Goal: Information Seeking & Learning: Compare options

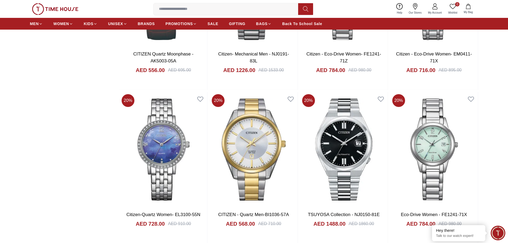
scroll to position [853, 0]
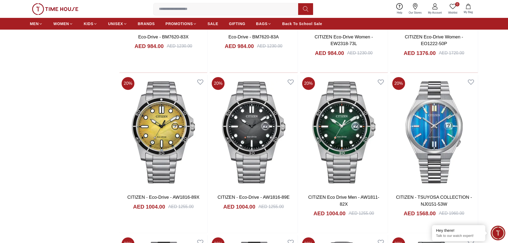
scroll to position [1520, 0]
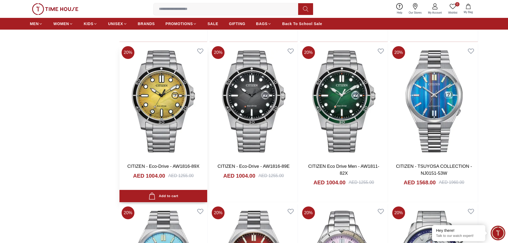
click at [166, 119] on img at bounding box center [163, 101] width 88 height 115
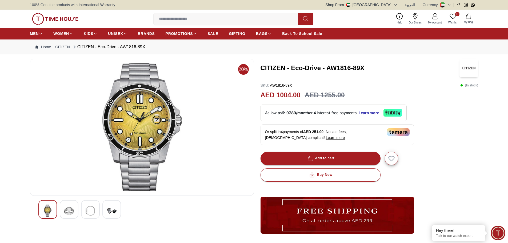
click at [73, 212] on img at bounding box center [69, 211] width 10 height 12
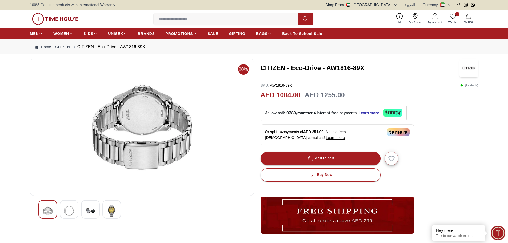
click at [79, 212] on div at bounding box center [141, 209] width 207 height 19
click at [87, 212] on img at bounding box center [91, 211] width 10 height 12
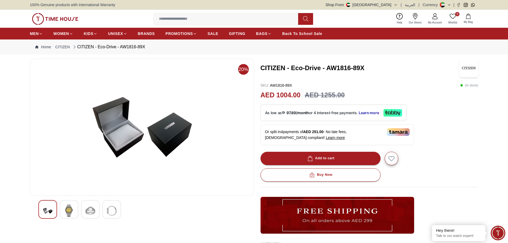
click at [110, 212] on img at bounding box center [112, 211] width 10 height 12
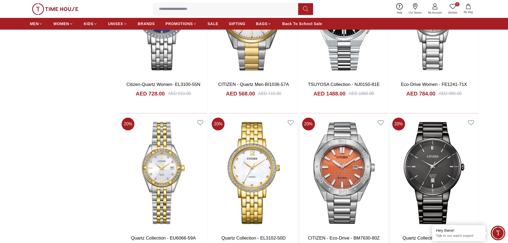
scroll to position [1039, 0]
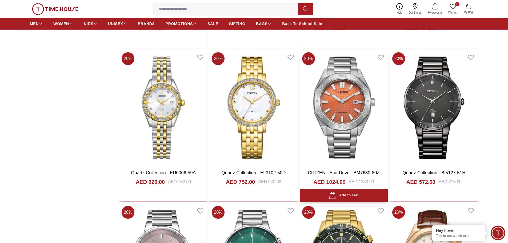
click at [358, 114] on img at bounding box center [344, 107] width 88 height 115
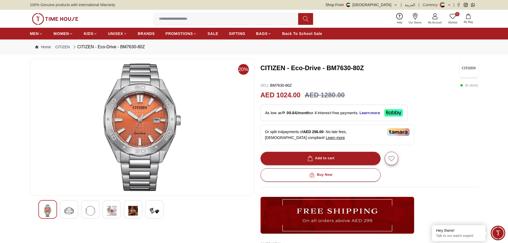
click at [73, 212] on img at bounding box center [69, 211] width 10 height 12
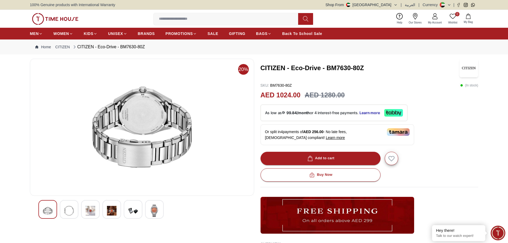
click at [83, 214] on div at bounding box center [90, 209] width 19 height 19
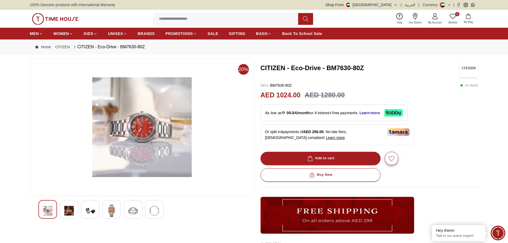
click at [104, 214] on div at bounding box center [111, 209] width 19 height 19
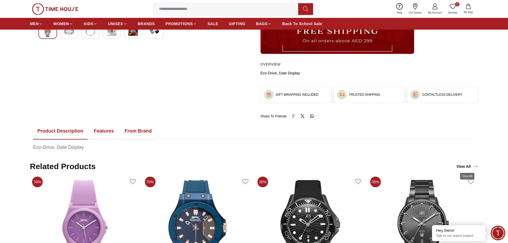
scroll to position [53, 0]
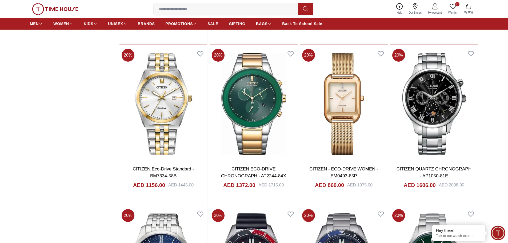
scroll to position [2160, 0]
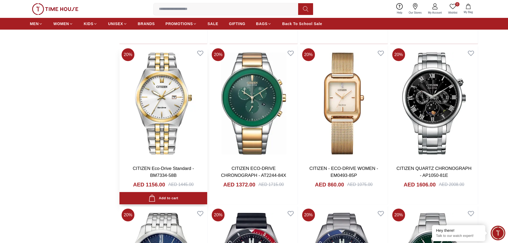
click at [144, 104] on img at bounding box center [163, 103] width 88 height 115
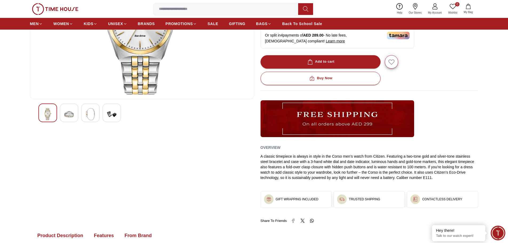
scroll to position [107, 0]
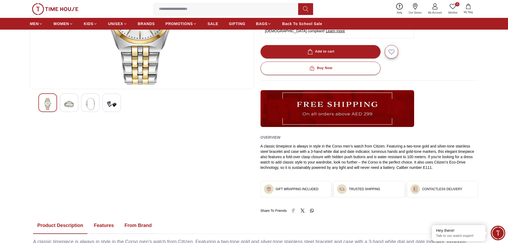
click at [70, 104] on img at bounding box center [69, 104] width 10 height 12
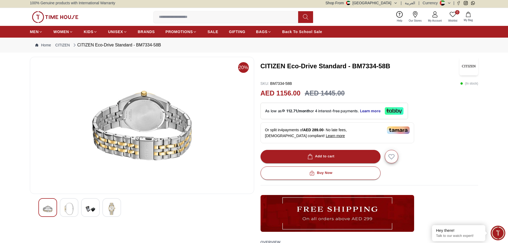
scroll to position [0, 0]
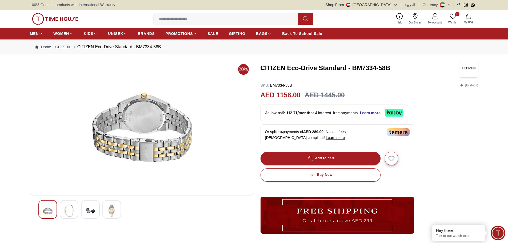
click at [93, 214] on img at bounding box center [91, 211] width 10 height 12
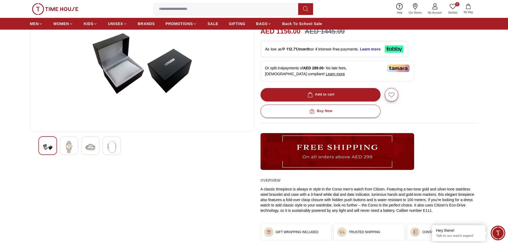
scroll to position [133, 0]
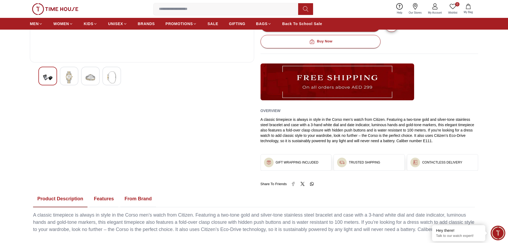
click at [51, 81] on img at bounding box center [48, 77] width 10 height 12
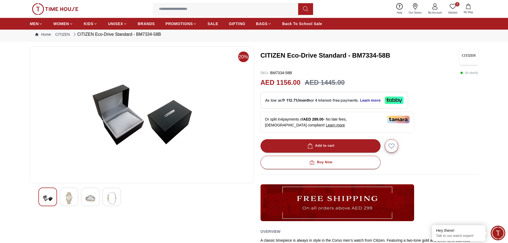
scroll to position [0, 0]
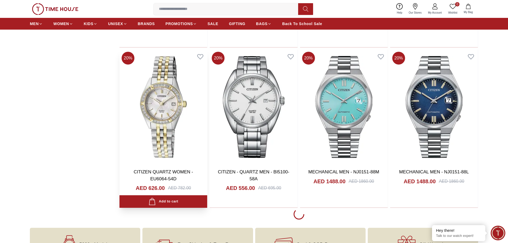
scroll to position [2506, 0]
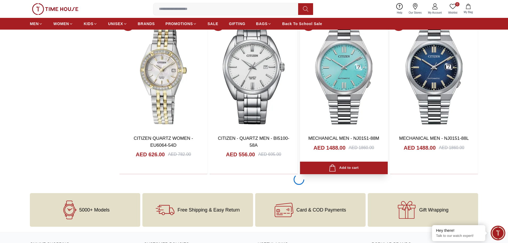
scroll to position [2586, 0]
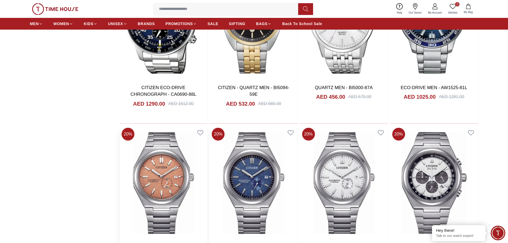
scroll to position [3093, 0]
